Goal: Task Accomplishment & Management: Manage account settings

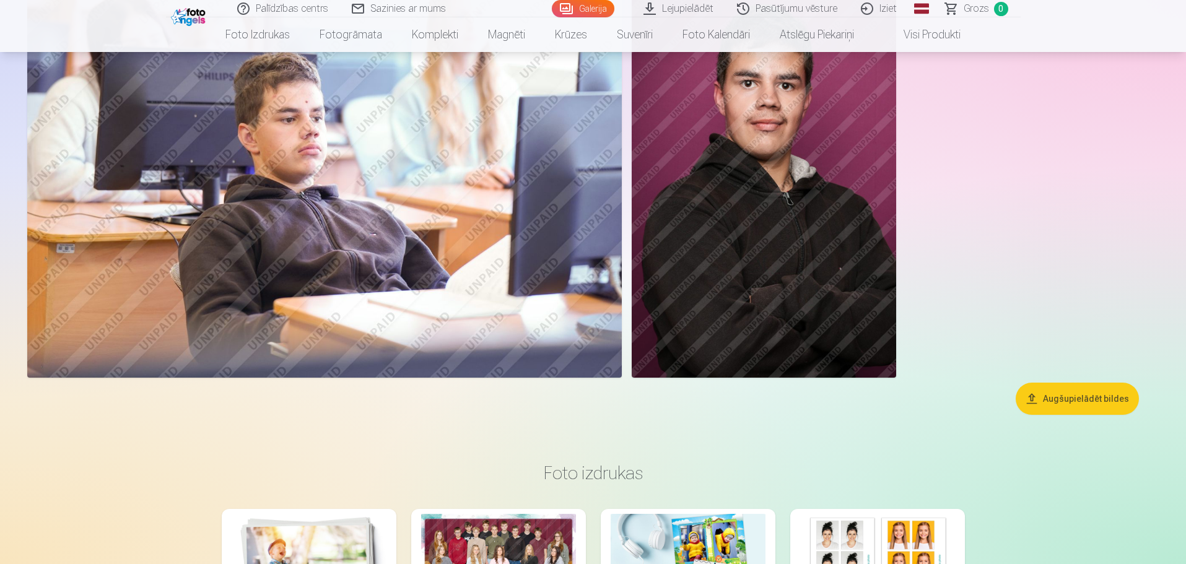
scroll to position [2973, 0]
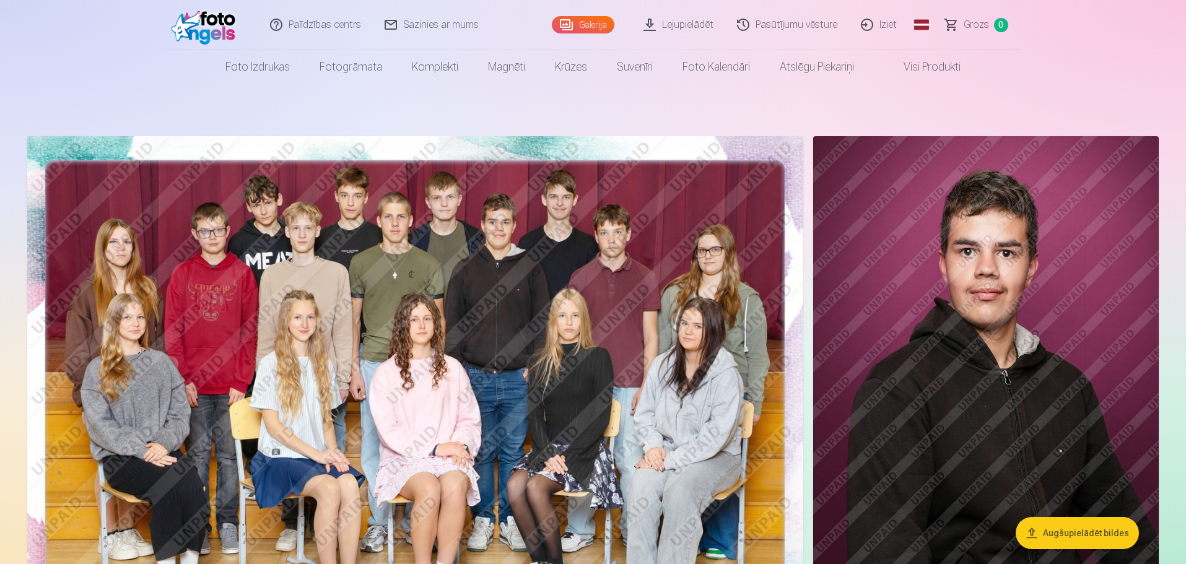
click at [875, 22] on link "Iziet" at bounding box center [879, 25] width 59 height 50
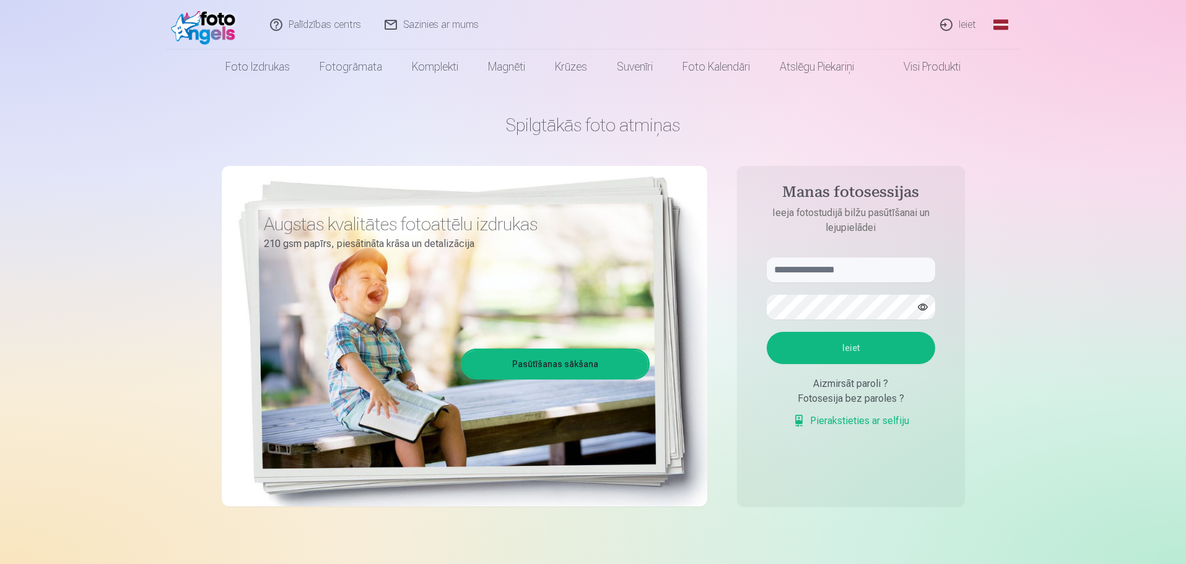
click at [965, 26] on link "Ieiet" at bounding box center [958, 25] width 59 height 50
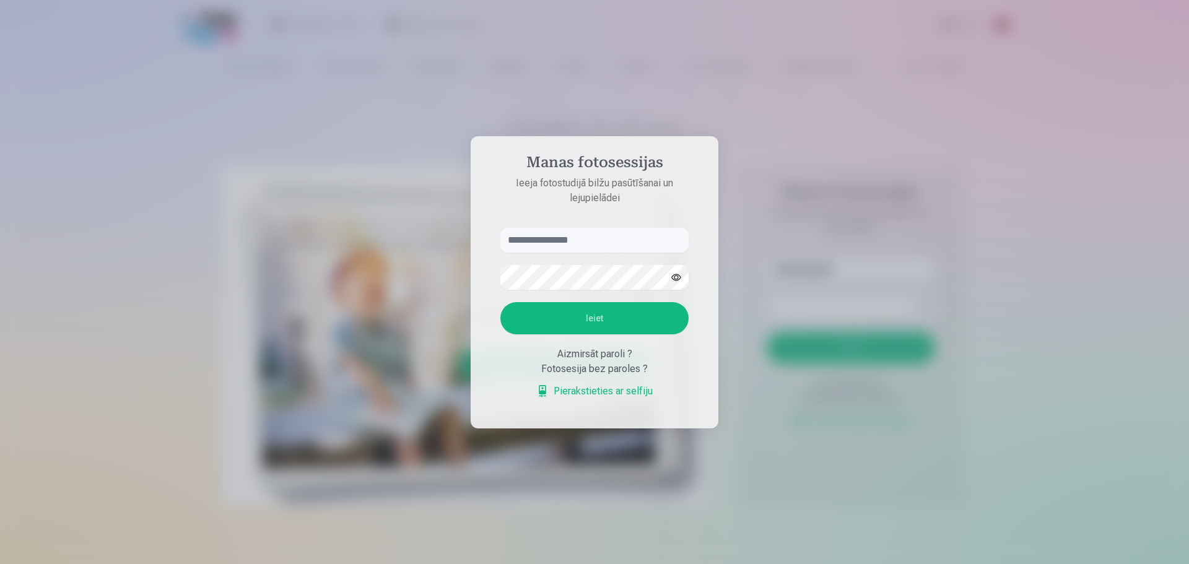
click at [544, 242] on input "text" at bounding box center [595, 240] width 188 height 25
type input "**********"
click at [501, 302] on button "Ieiet" at bounding box center [595, 318] width 188 height 32
click at [501, 265] on div at bounding box center [595, 277] width 188 height 25
click at [553, 322] on button "Ieiet" at bounding box center [595, 318] width 188 height 32
